Goal: Navigation & Orientation: Find specific page/section

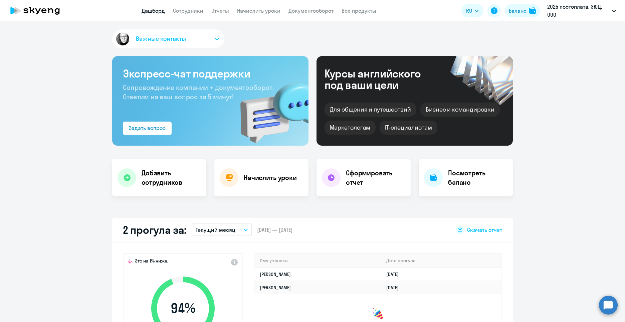
select select "30"
click at [242, 197] on div "Важные контакты Экспресс-чат поддержки Сопровождение компании + документооборот…" at bounding box center [312, 171] width 625 height 300
click at [185, 11] on link "Сотрудники" at bounding box center [188, 10] width 30 height 7
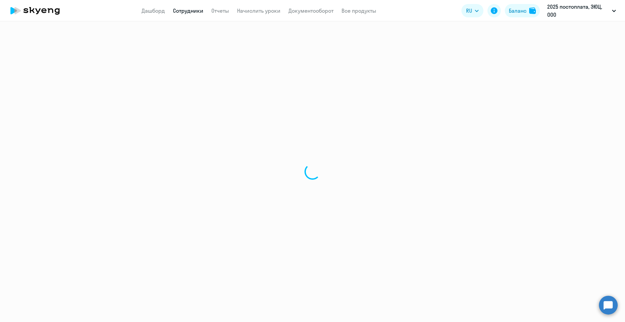
select select "30"
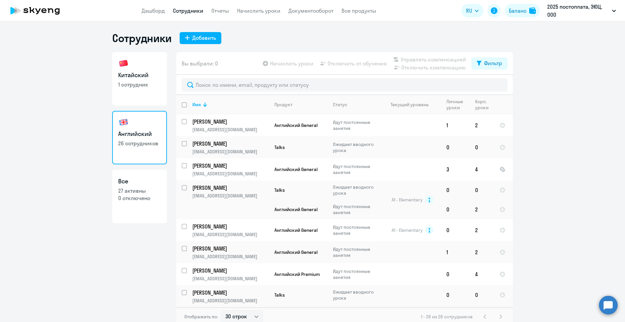
drag, startPoint x: 133, startPoint y: 71, endPoint x: 170, endPoint y: 104, distance: 49.2
click at [133, 72] on h3 "Китайский" at bounding box center [139, 75] width 43 height 9
select select "30"
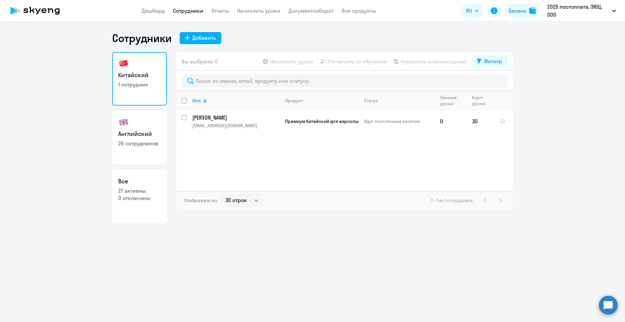
click at [131, 124] on link "Английский 26 сотрудников" at bounding box center [139, 137] width 55 height 53
select select "30"
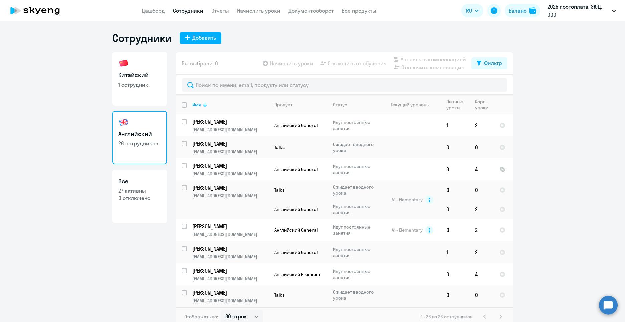
click at [134, 93] on link "Китайский 1 сотрудник" at bounding box center [139, 78] width 55 height 53
select select "30"
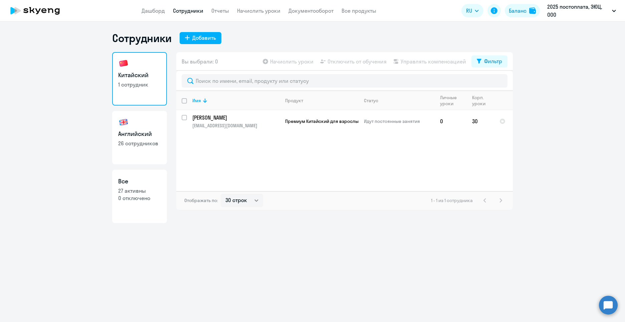
click at [150, 126] on link "Английский 26 сотрудников" at bounding box center [139, 137] width 55 height 53
select select "30"
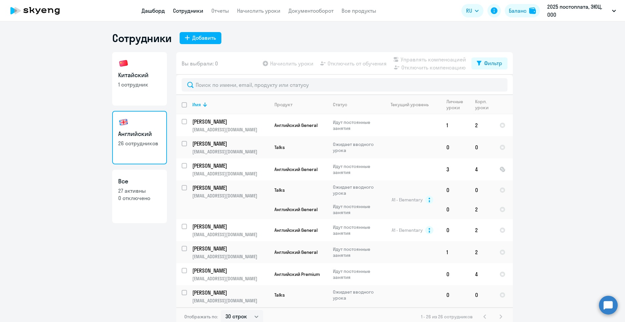
click at [144, 13] on link "Дашборд" at bounding box center [152, 10] width 23 height 7
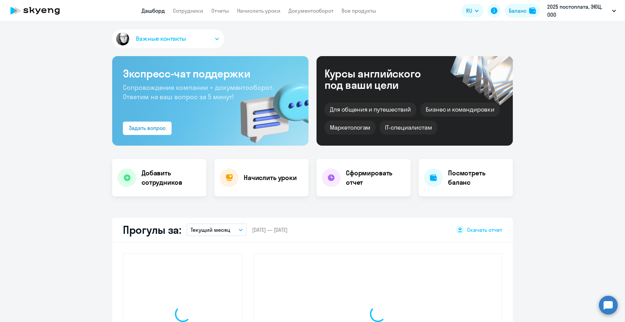
select select "30"
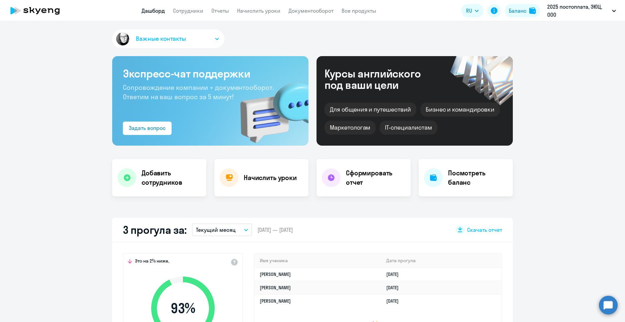
drag, startPoint x: 247, startPoint y: 15, endPoint x: 253, endPoint y: 15, distance: 6.0
click at [247, 15] on app-header "Дашборд Сотрудники Отчеты Начислить уроки Документооборот Все продукты Дашборд …" at bounding box center [312, 10] width 625 height 21
click at [249, 12] on link "Начислить уроки" at bounding box center [258, 10] width 43 height 7
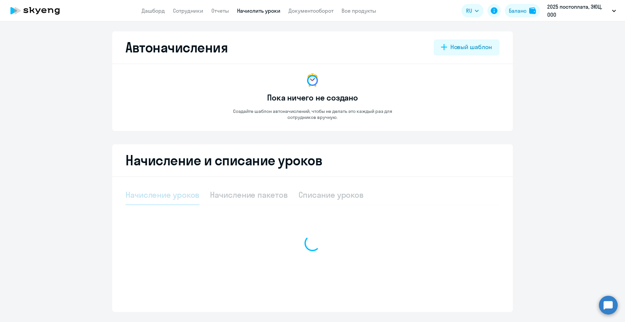
select select "10"
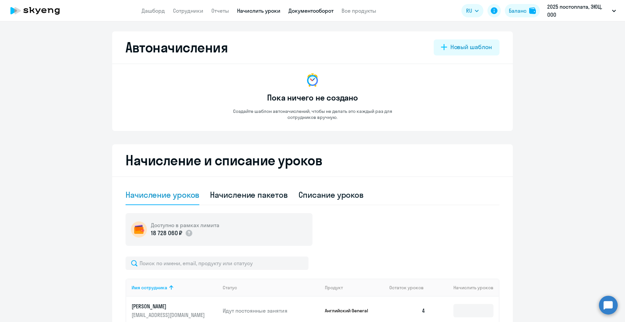
click at [318, 12] on link "Документооборот" at bounding box center [310, 10] width 45 height 7
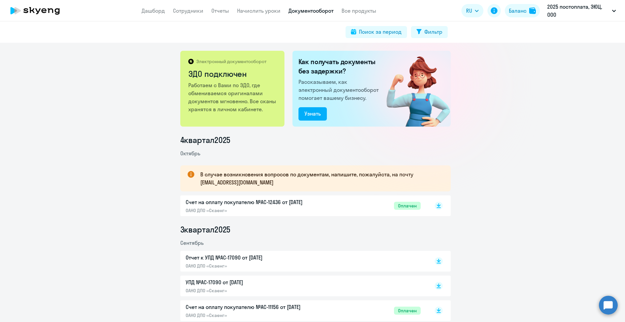
click at [605, 309] on circle at bounding box center [608, 304] width 19 height 19
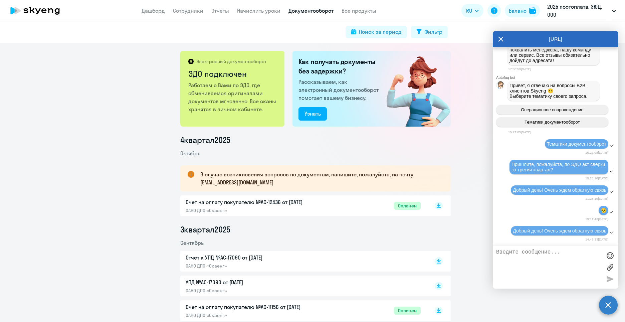
scroll to position [2027, 0]
drag, startPoint x: 521, startPoint y: 260, endPoint x: 545, endPoint y: 262, distance: 24.4
click at [526, 261] on textarea at bounding box center [548, 267] width 105 height 36
click at [533, 107] on span "Операционное сопровождение" at bounding box center [551, 109] width 63 height 5
click at [499, 38] on icon at bounding box center [500, 39] width 5 height 16
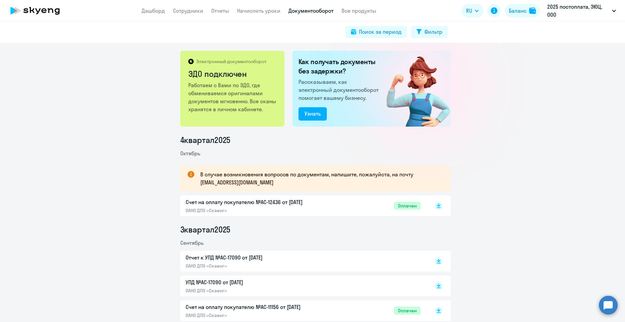
click at [602, 308] on circle at bounding box center [608, 304] width 19 height 19
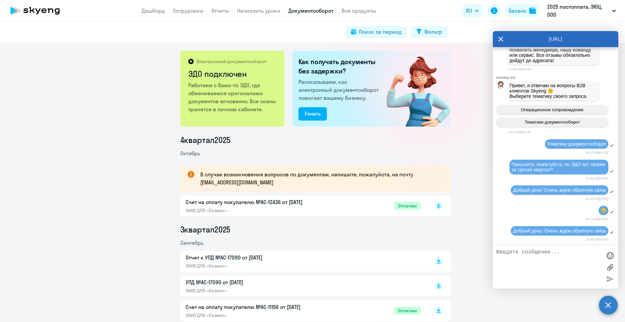
scroll to position [2027, 0]
drag, startPoint x: 569, startPoint y: 232, endPoint x: 469, endPoint y: 216, distance: 100.3
click at [469, 216] on body "Дашборд Сотрудники Отчеты Начислить уроки Документооборот Все продукты Дашборд …" at bounding box center [312, 161] width 625 height 322
click at [560, 254] on textarea at bounding box center [548, 267] width 105 height 36
click at [542, 234] on div "Добрый день! Очень ждем обратную связь" at bounding box center [558, 230] width 97 height 9
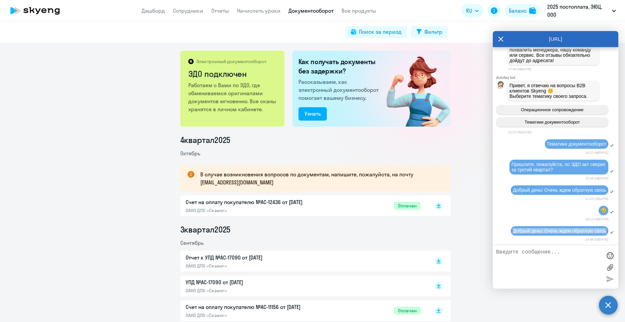
drag, startPoint x: 542, startPoint y: 234, endPoint x: 514, endPoint y: 220, distance: 31.6
click at [514, 225] on div "Добрый день! Очень ждем обратную связь" at bounding box center [554, 230] width 125 height 11
copy span "Добрый день! Очень ждем обратную связь"
click at [524, 257] on textarea at bounding box center [548, 267] width 105 height 36
paste textarea "Добрый день! Очень ждем обратную связь"
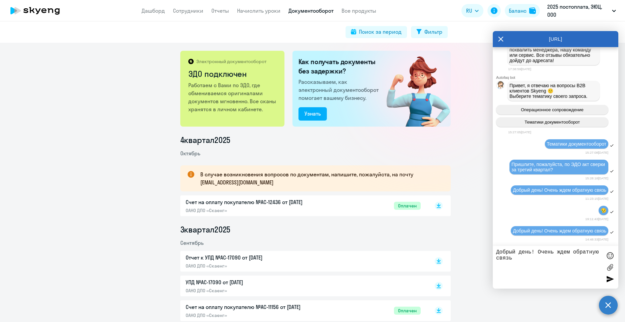
type textarea "Добрый день! Очень ждем обратную связь"
click at [609, 275] on div at bounding box center [610, 279] width 10 height 10
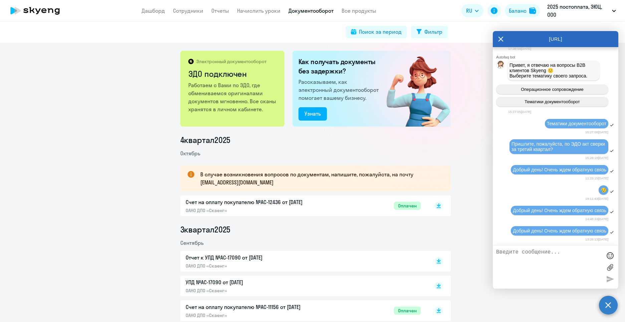
scroll to position [2052, 0]
click at [500, 39] on icon at bounding box center [500, 39] width 5 height 5
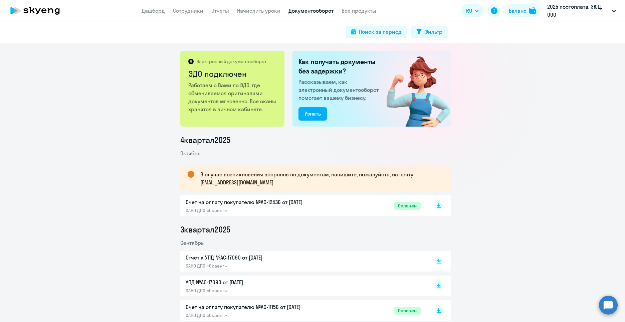
click at [194, 15] on app-header "Дашборд Сотрудники Отчеты Начислить уроки Документооборот Все продукты Дашборд …" at bounding box center [312, 10] width 625 height 21
click at [193, 13] on link "Сотрудники" at bounding box center [188, 10] width 30 height 7
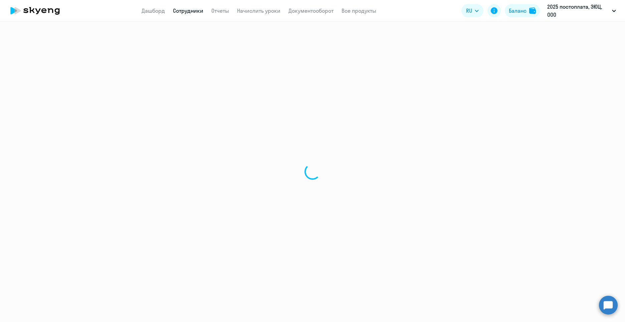
select select "30"
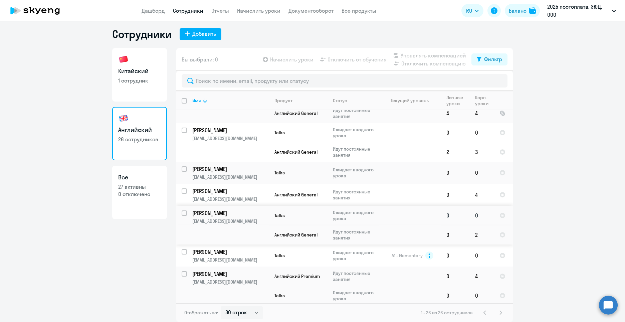
scroll to position [496, 0]
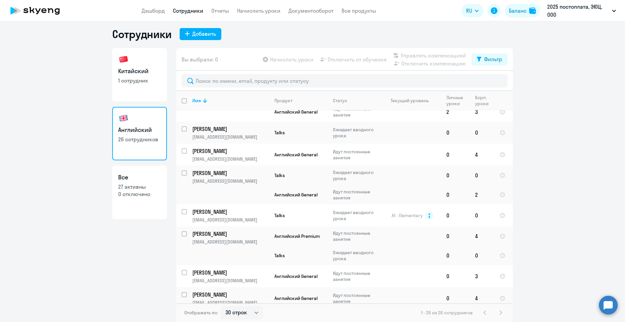
click at [130, 82] on p "1 сотрудник" at bounding box center [139, 80] width 43 height 7
select select "30"
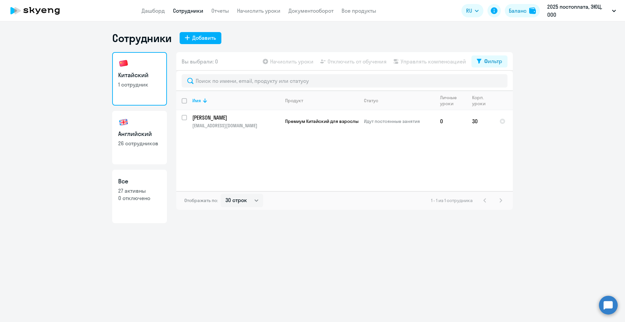
click at [145, 129] on h3 "Английский" at bounding box center [139, 133] width 43 height 9
select select "30"
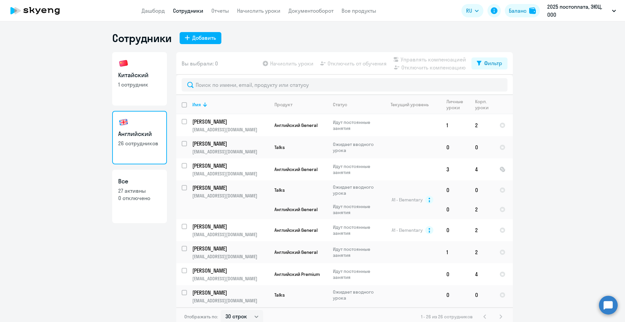
click at [134, 204] on link "Все 27 активны 0 отключено" at bounding box center [139, 195] width 55 height 53
select select "30"
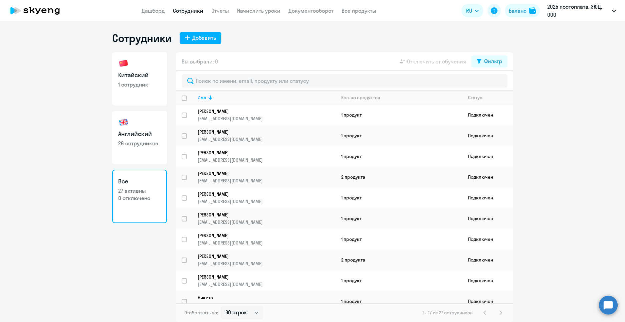
click at [133, 142] on p "26 сотрудников" at bounding box center [139, 142] width 43 height 7
select select "30"
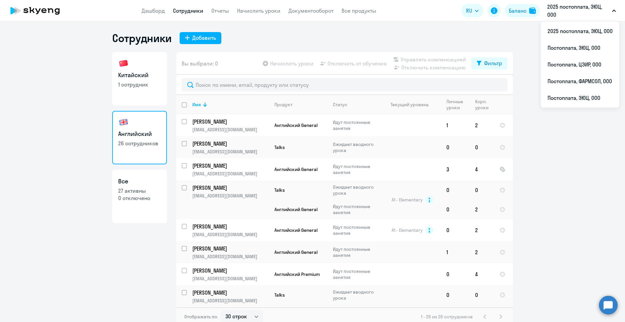
click at [142, 89] on link "Китайский 1 сотрудник" at bounding box center [139, 78] width 55 height 53
select select "30"
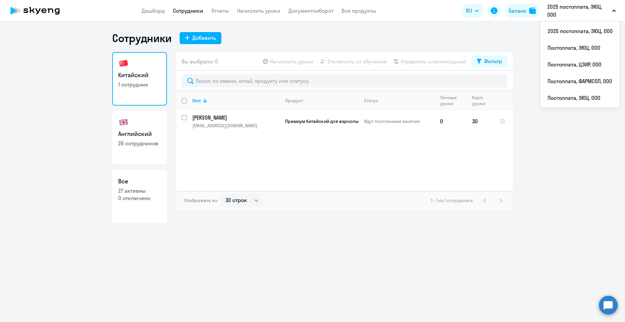
select select "30"
